Goal: Task Accomplishment & Management: Use online tool/utility

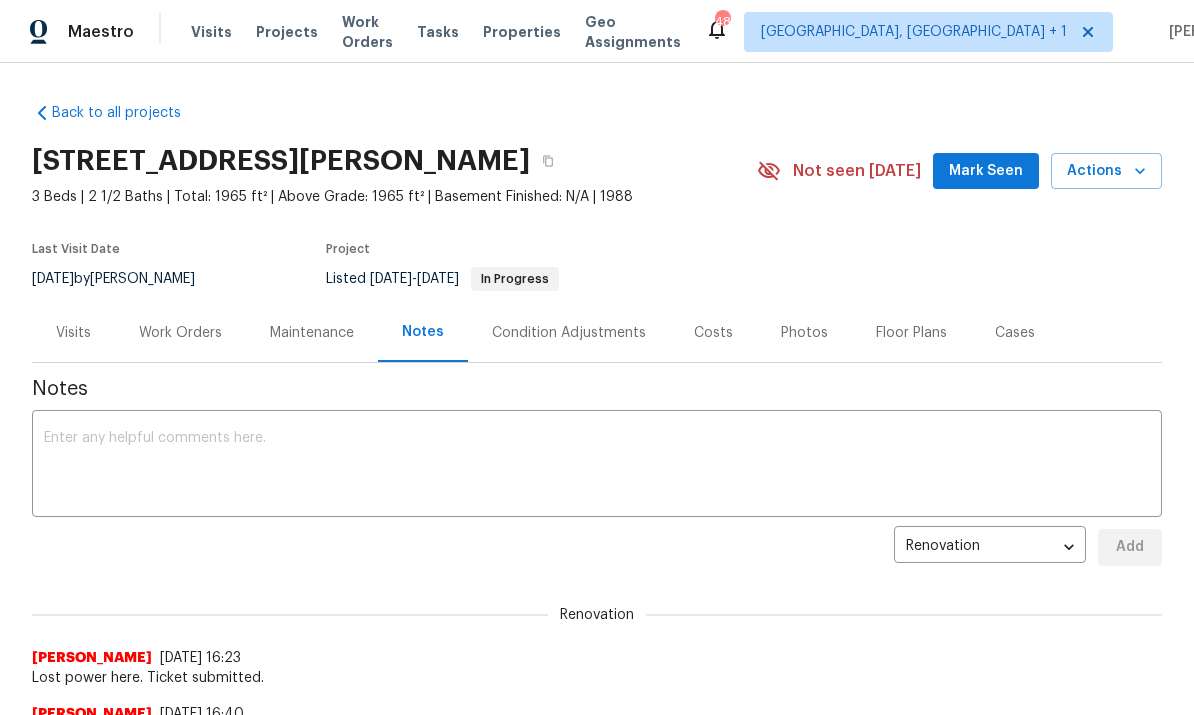
scroll to position [-57, 0]
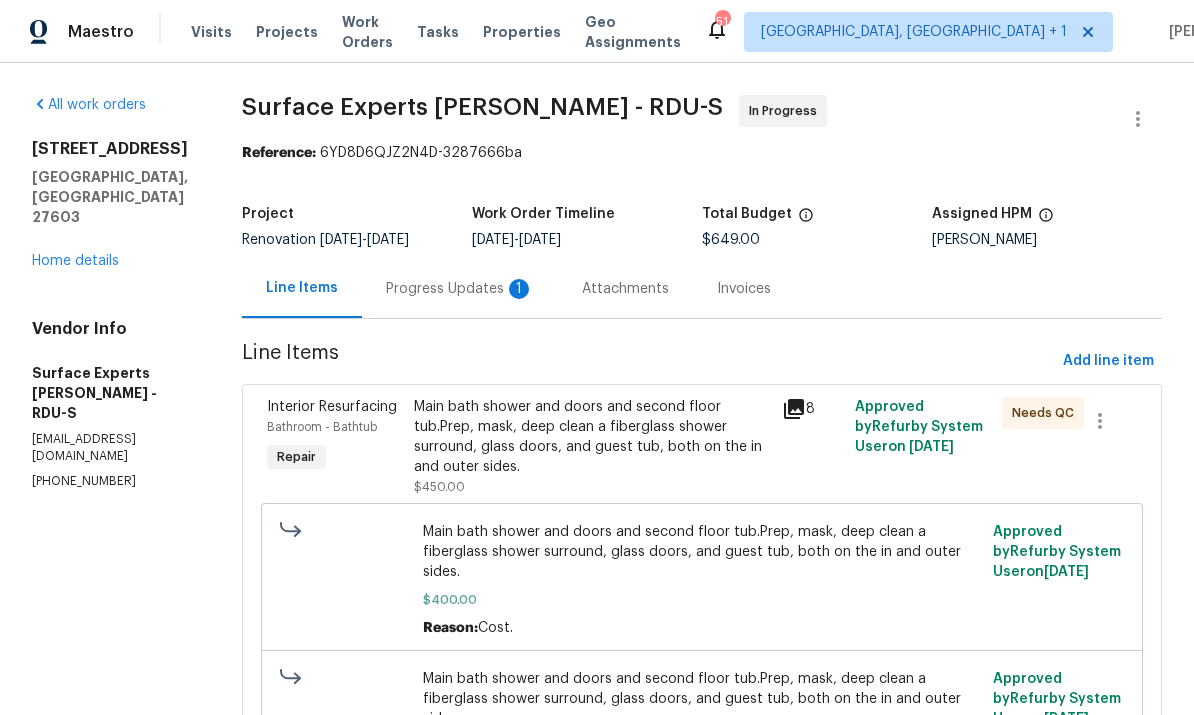
click at [440, 293] on div "Progress Updates 1" at bounding box center [460, 289] width 148 height 20
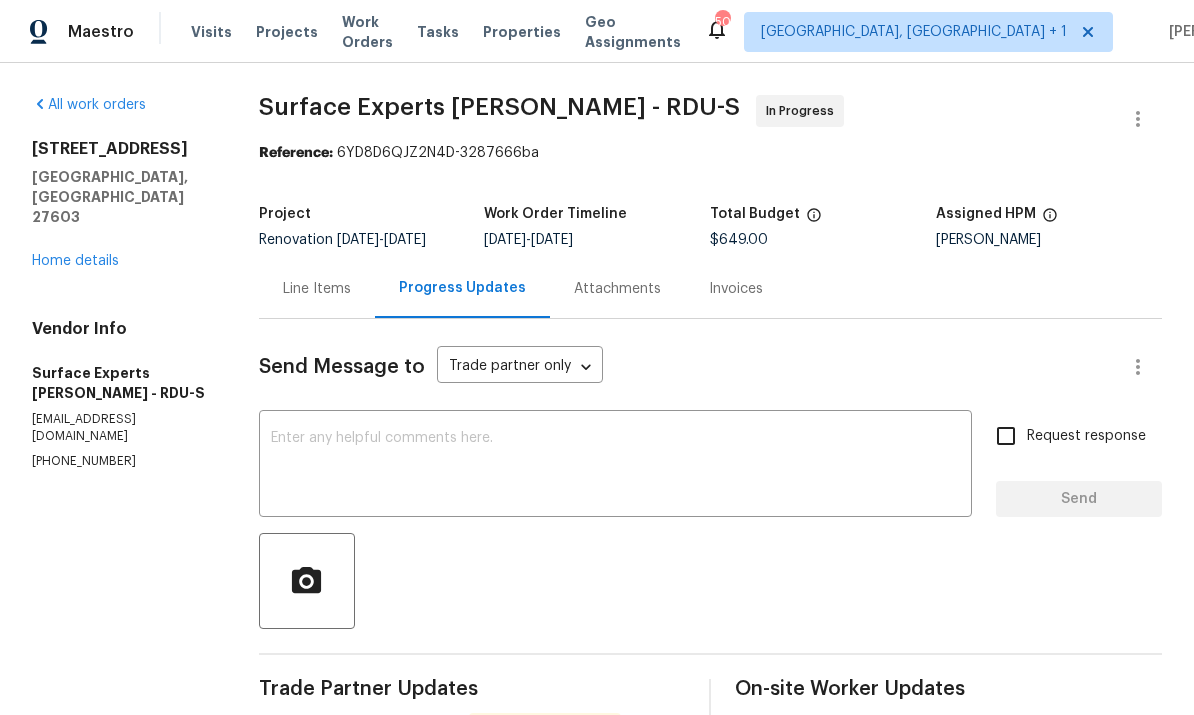
click at [331, 286] on div "Line Items" at bounding box center [317, 289] width 68 height 20
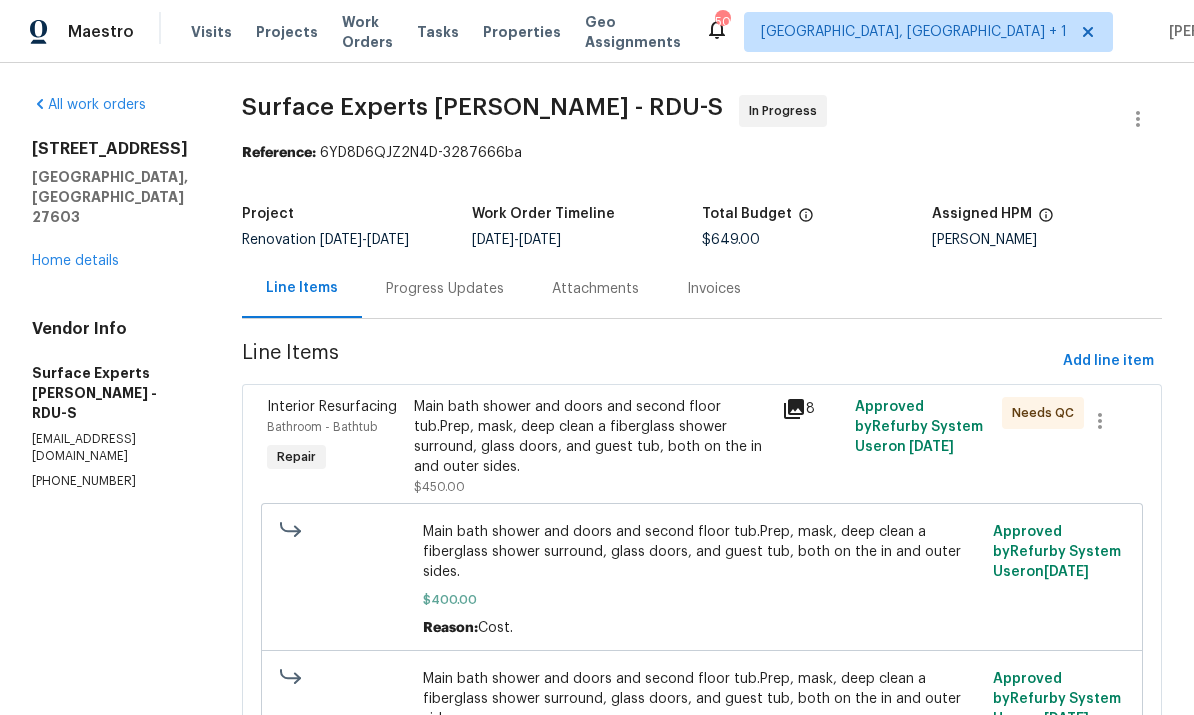
click at [112, 206] on div "2901 Piney Ct Raleigh, NC 27603 Home details" at bounding box center [113, 205] width 162 height 132
click at [117, 254] on link "Home details" at bounding box center [75, 261] width 87 height 14
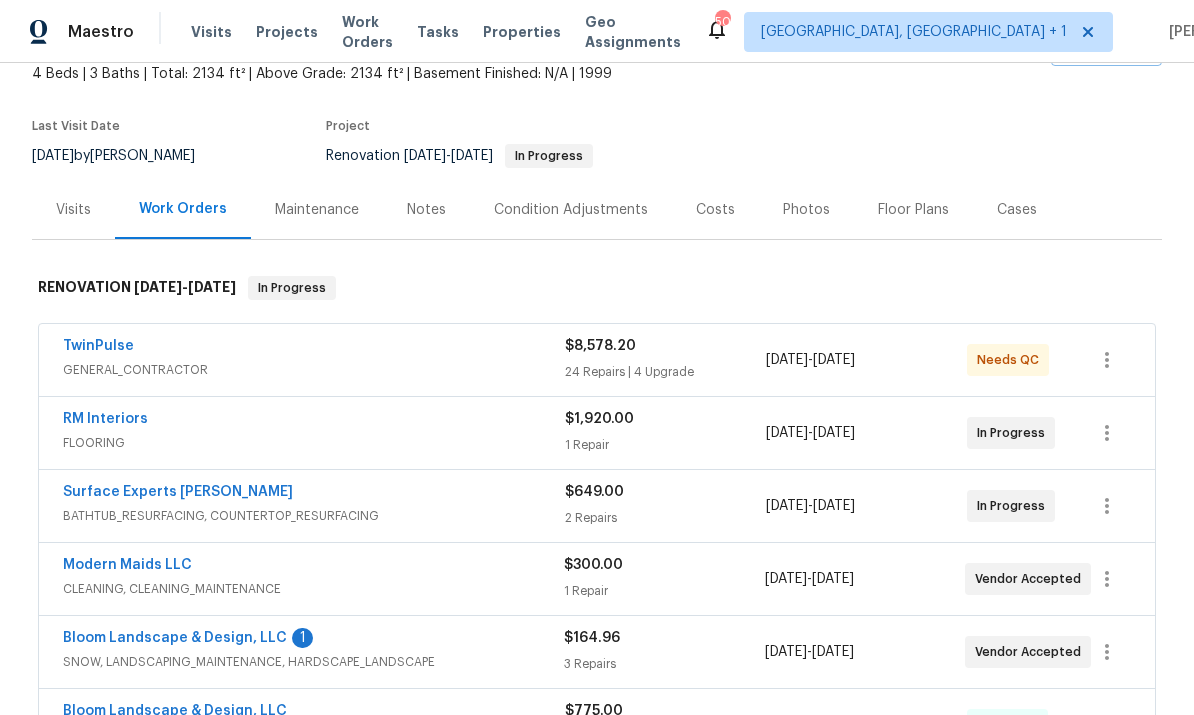
scroll to position [136, 0]
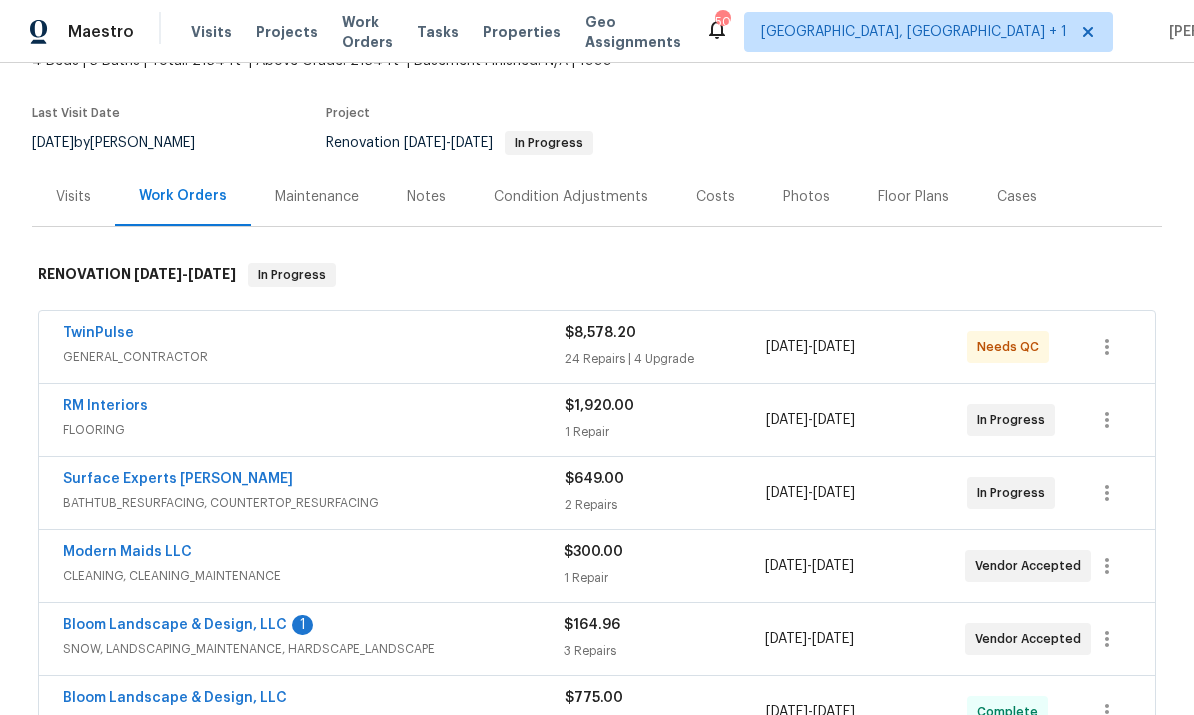
click at [118, 330] on link "TwinPulse" at bounding box center [98, 333] width 71 height 14
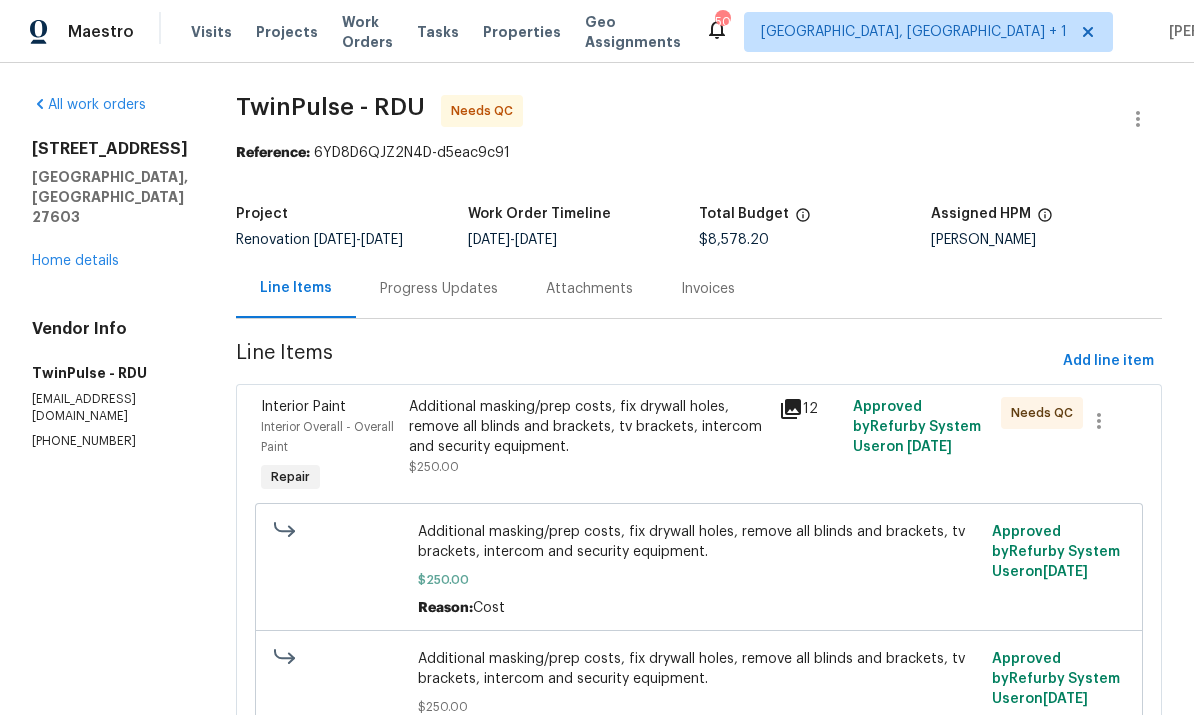
click at [648, 430] on div "Additional masking/prep costs, fix drywall holes, remove all blinds and bracket…" at bounding box center [588, 427] width 358 height 60
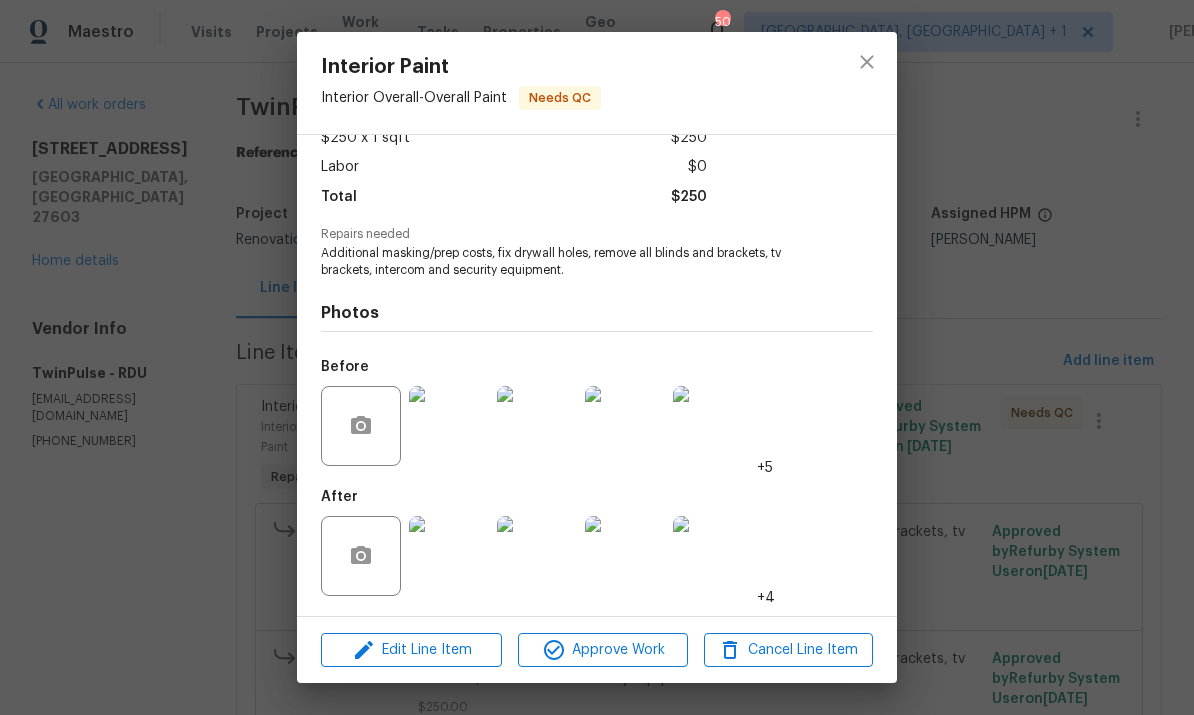
scroll to position [127, 0]
click at [448, 424] on img at bounding box center [449, 426] width 80 height 80
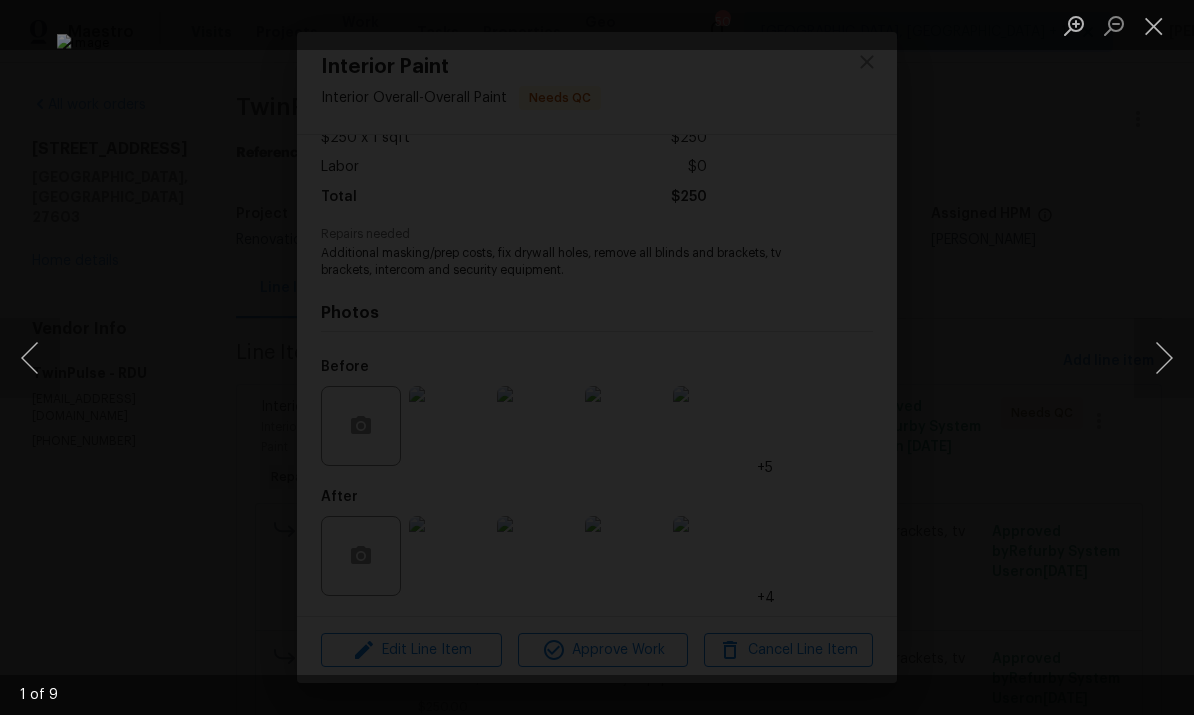
click at [1186, 363] on button "Next image" at bounding box center [1164, 358] width 60 height 80
click at [1175, 354] on button "Next image" at bounding box center [1164, 358] width 60 height 80
click at [1169, 354] on button "Next image" at bounding box center [1164, 358] width 60 height 80
click at [1162, 357] on button "Next image" at bounding box center [1164, 358] width 60 height 80
click at [1162, 365] on button "Next image" at bounding box center [1164, 358] width 60 height 80
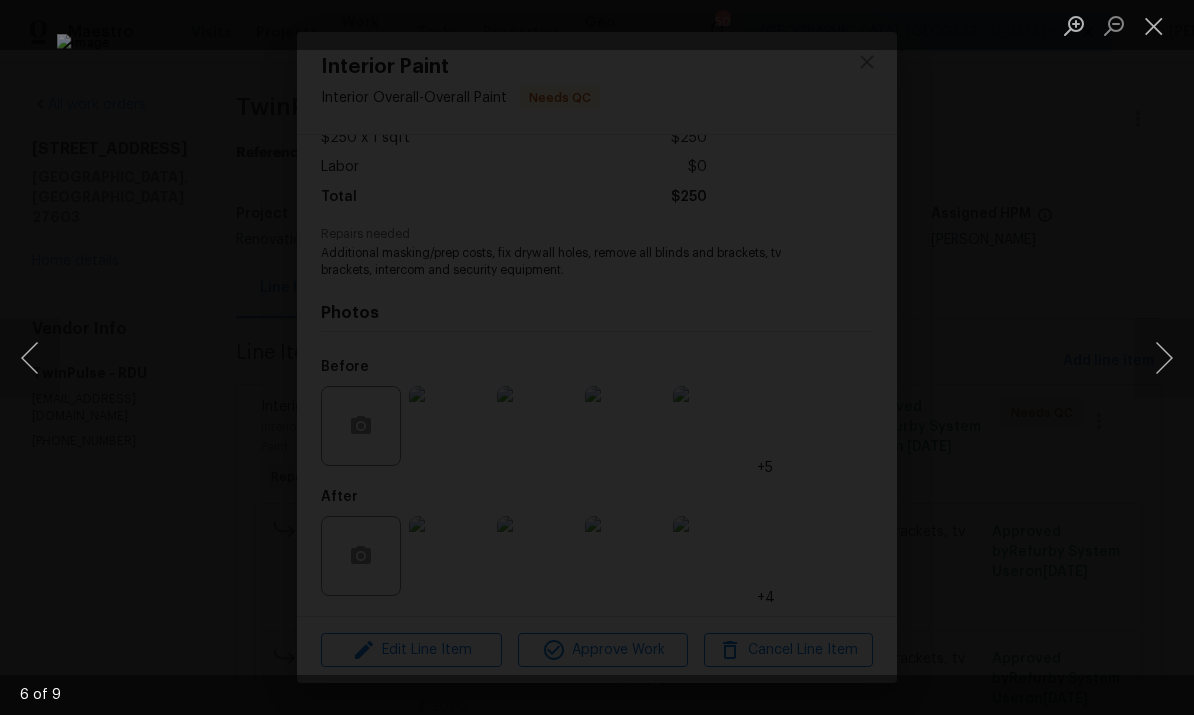
click at [1157, 364] on button "Next image" at bounding box center [1164, 358] width 60 height 80
click at [1171, 276] on div "Lightbox" at bounding box center [597, 357] width 1194 height 715
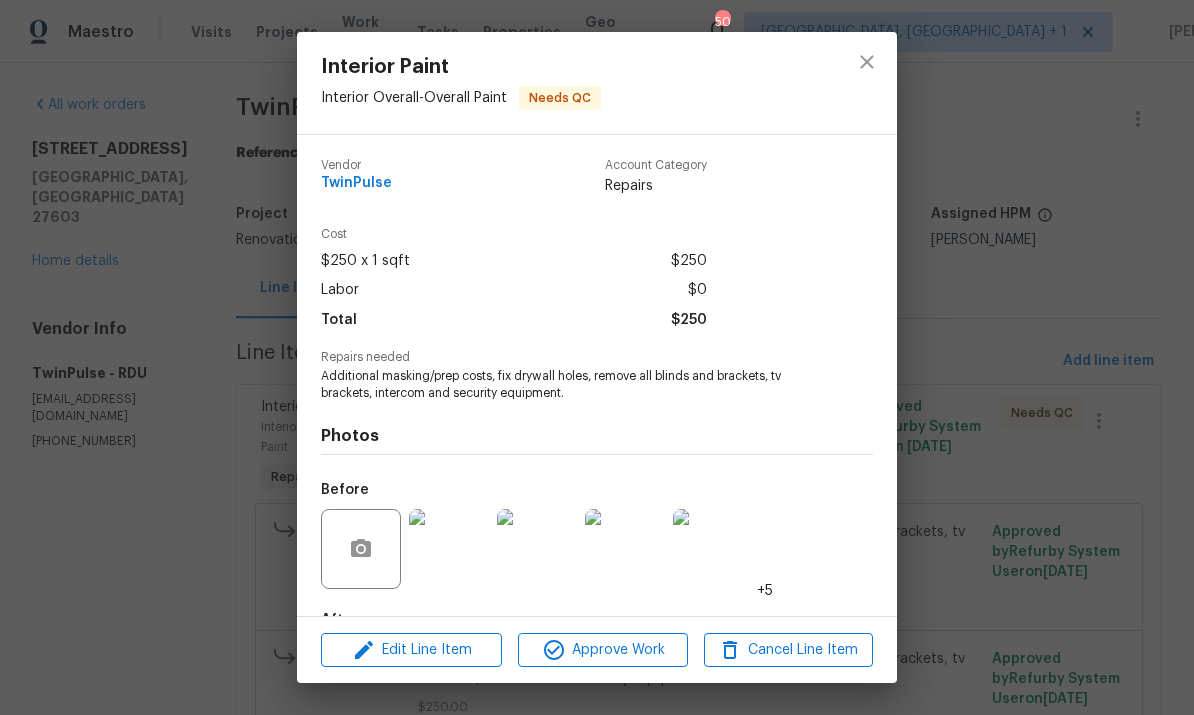
scroll to position [0, 0]
click at [642, 583] on img at bounding box center [625, 549] width 80 height 80
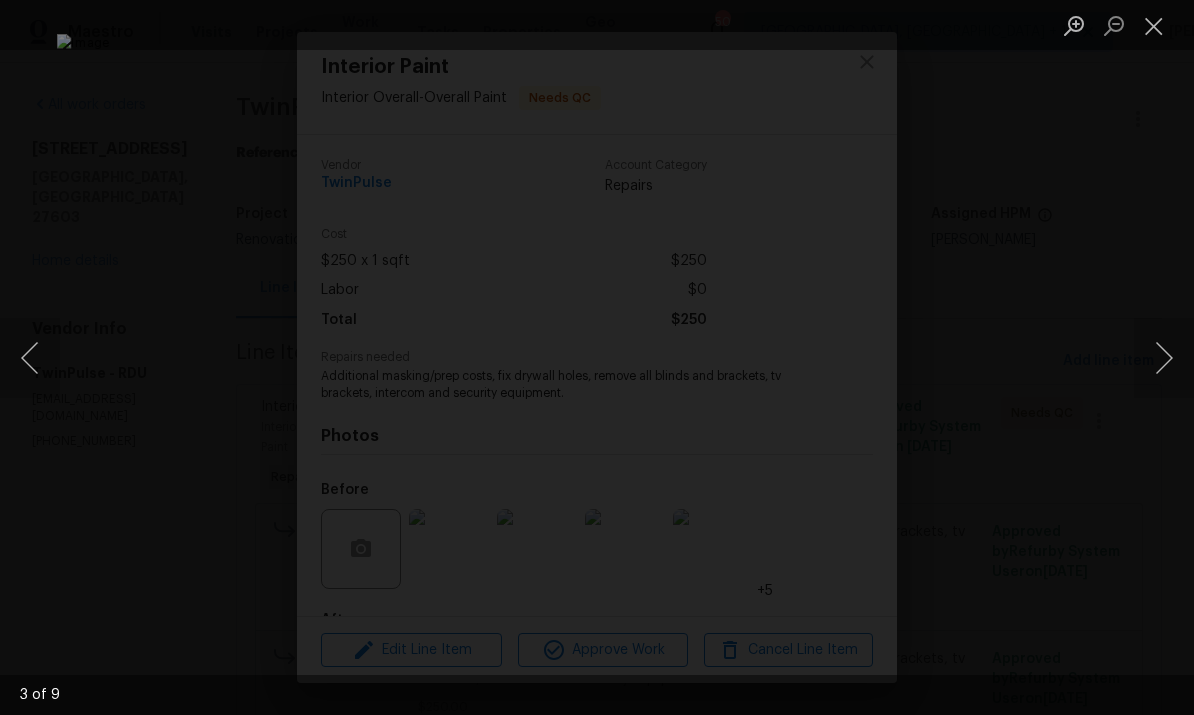
click at [1154, 362] on button "Next image" at bounding box center [1164, 358] width 60 height 80
click at [1153, 359] on button "Next image" at bounding box center [1164, 358] width 60 height 80
click at [35, 306] on div "Lightbox" at bounding box center [597, 357] width 1194 height 715
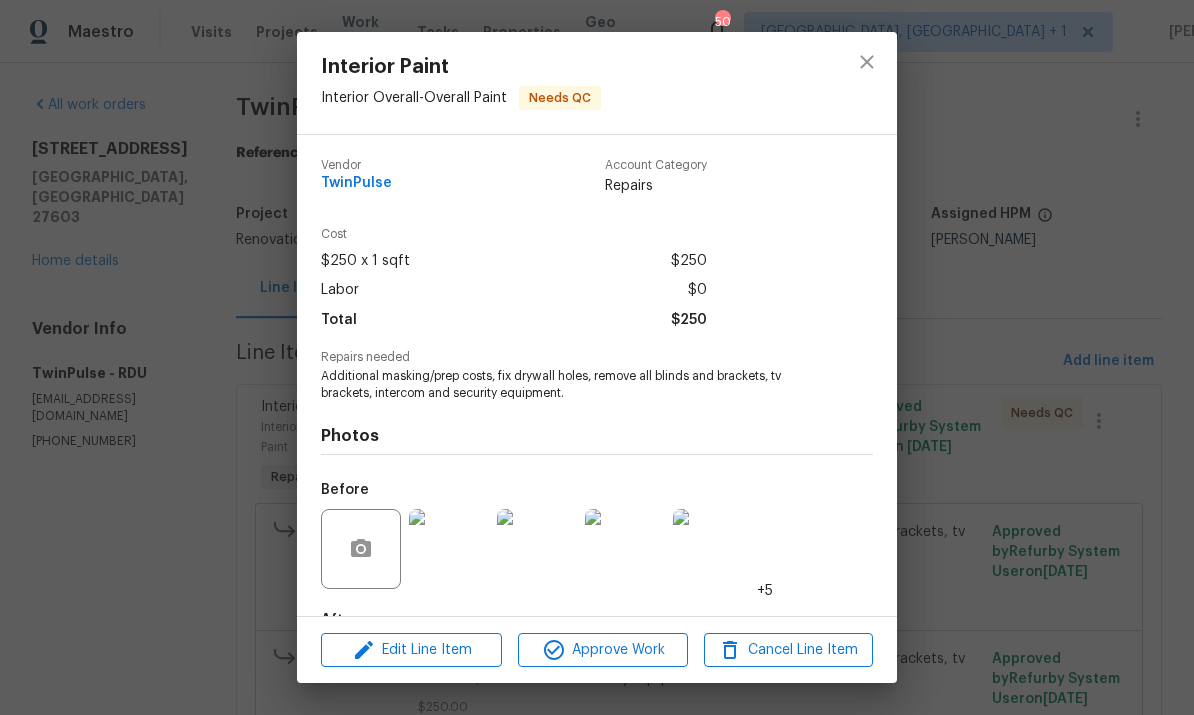
click at [443, 548] on img at bounding box center [449, 549] width 80 height 80
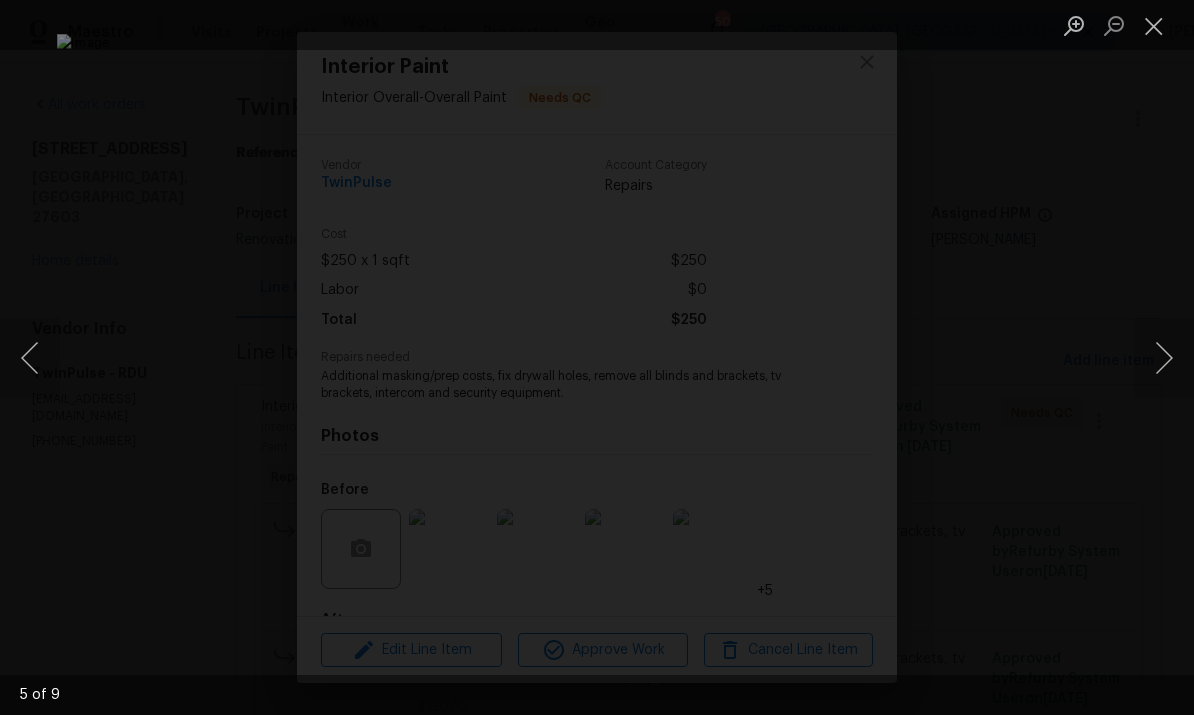
click at [1169, 343] on button "Next image" at bounding box center [1164, 358] width 60 height 80
click at [1152, 334] on button "Next image" at bounding box center [1164, 358] width 60 height 80
click at [1153, 351] on button "Next image" at bounding box center [1164, 358] width 60 height 80
click at [1150, 353] on button "Next image" at bounding box center [1164, 358] width 60 height 80
